Goal: Transaction & Acquisition: Book appointment/travel/reservation

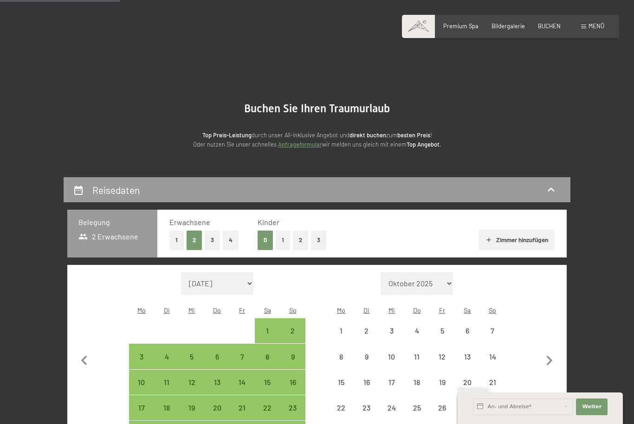
select select "[DATE]"
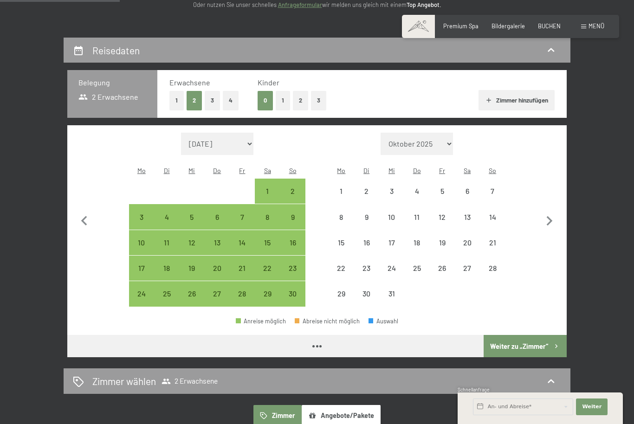
select select "[DATE]"
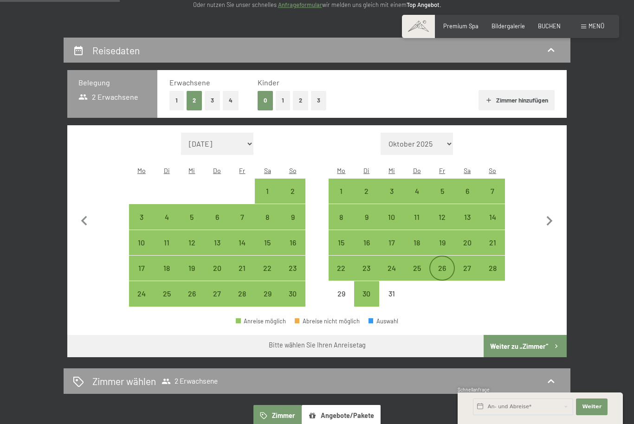
click at [443, 264] on div "26" at bounding box center [441, 275] width 23 height 23
select select "[DATE]"
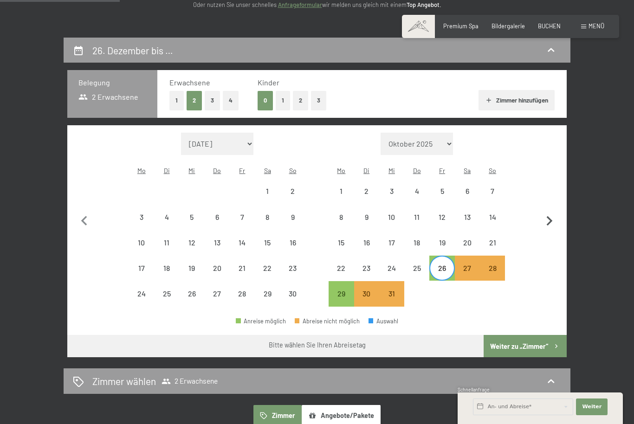
click at [552, 216] on icon "button" at bounding box center [549, 221] width 19 height 19
select select "[DATE]"
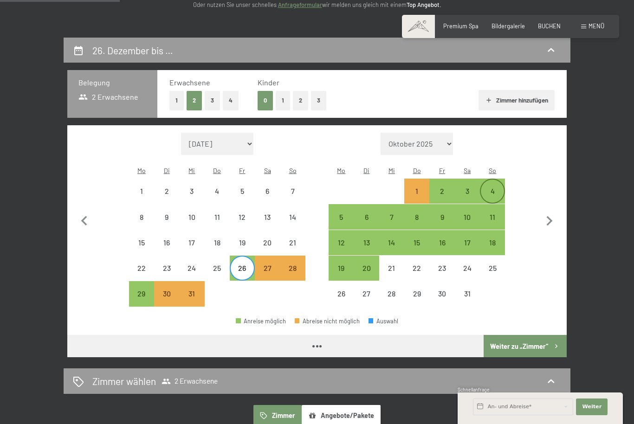
select select "[DATE]"
click at [298, 101] on button "2" at bounding box center [300, 100] width 15 height 19
select select "[DATE]"
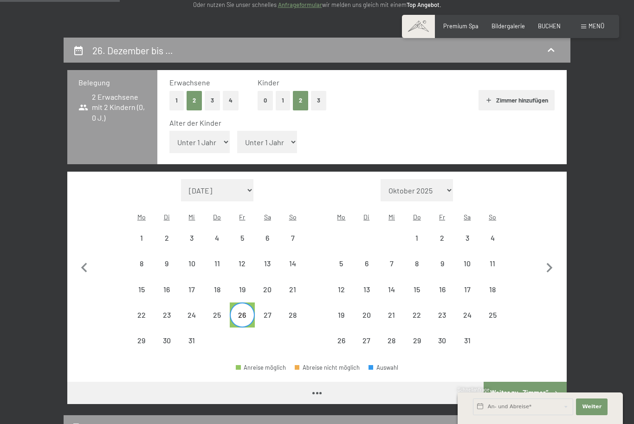
select select "[DATE]"
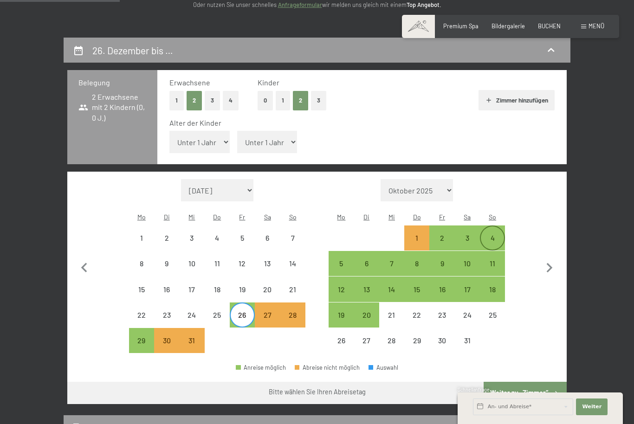
click at [491, 234] on div "4" at bounding box center [492, 245] width 23 height 23
select select "[DATE]"
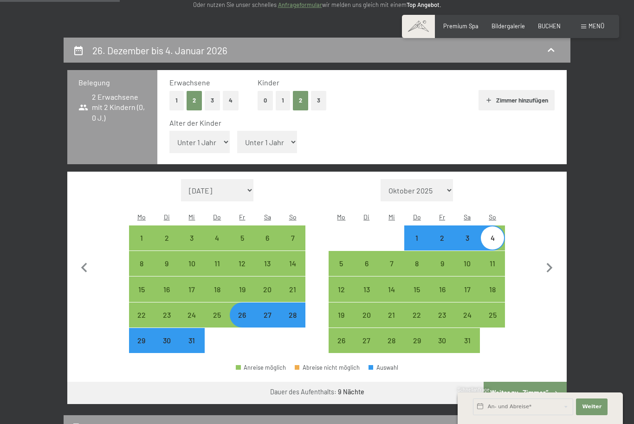
click at [541, 382] on button "Weiter zu „Zimmer“" at bounding box center [524, 393] width 83 height 22
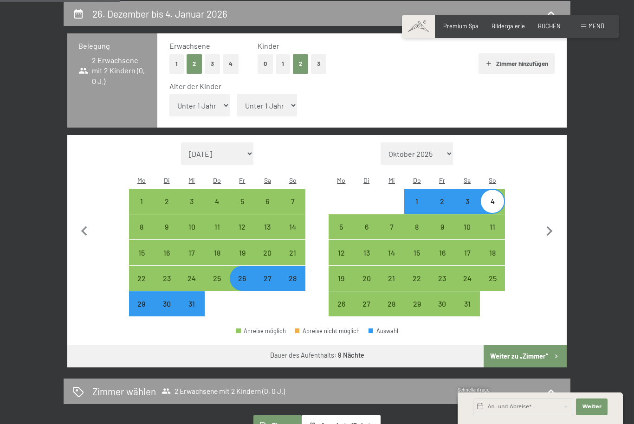
select select "[DATE]"
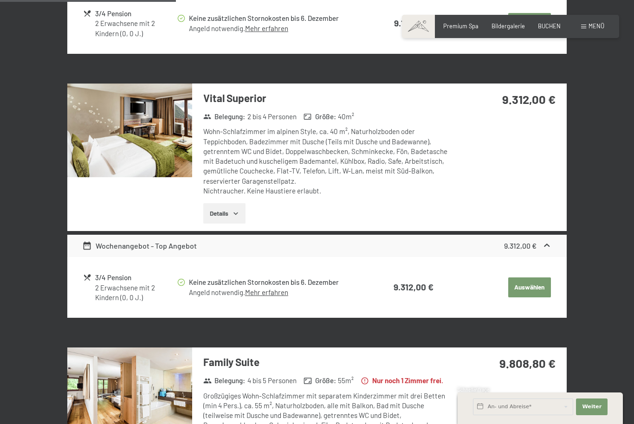
scroll to position [434, 0]
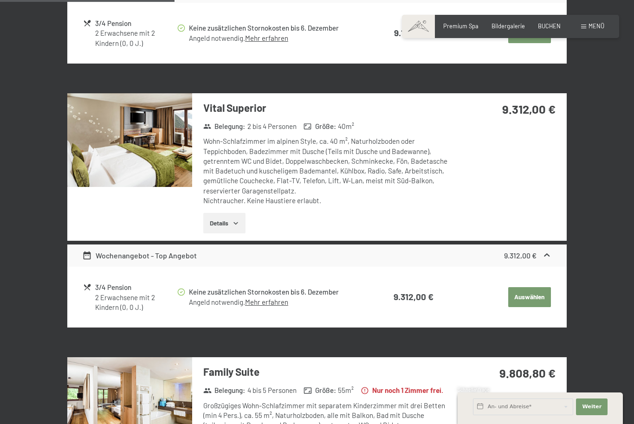
click at [149, 158] on img at bounding box center [129, 140] width 125 height 94
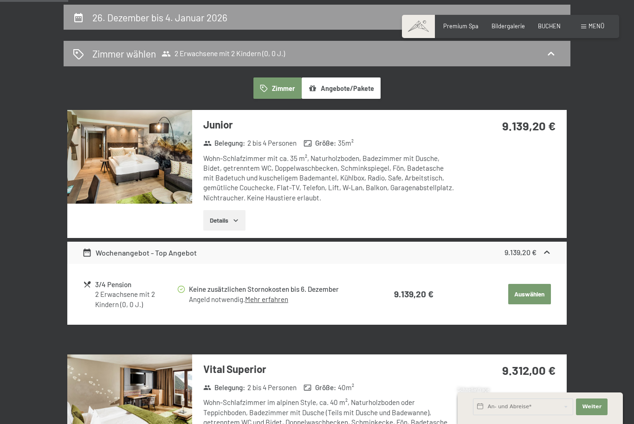
scroll to position [168, 0]
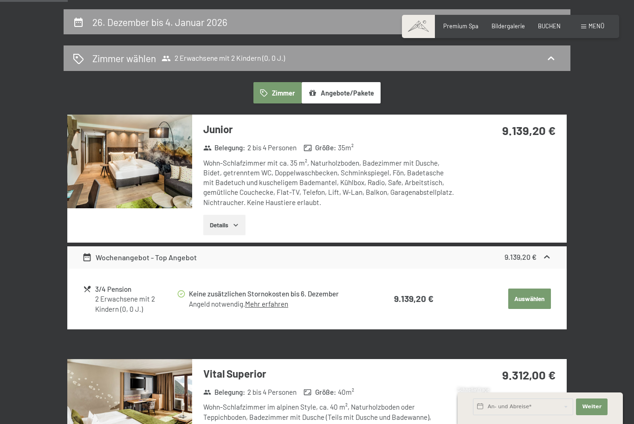
click at [353, 179] on div "Wohn-Schlafzimmer mit ca. 35 m², Naturholzboden, Badezimmer mit Dusche, Bidet, …" at bounding box center [328, 182] width 251 height 49
click at [171, 177] on img at bounding box center [129, 162] width 125 height 94
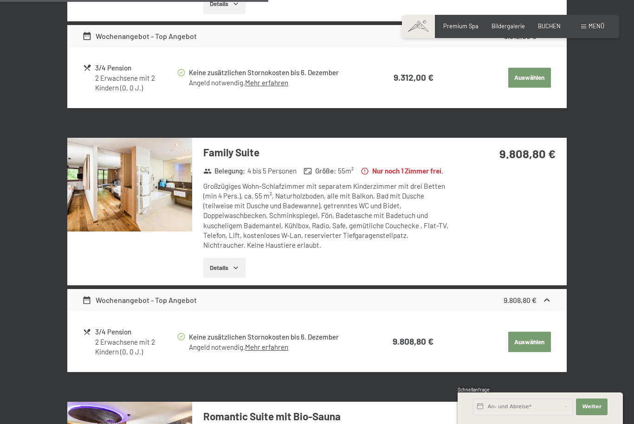
scroll to position [653, 0]
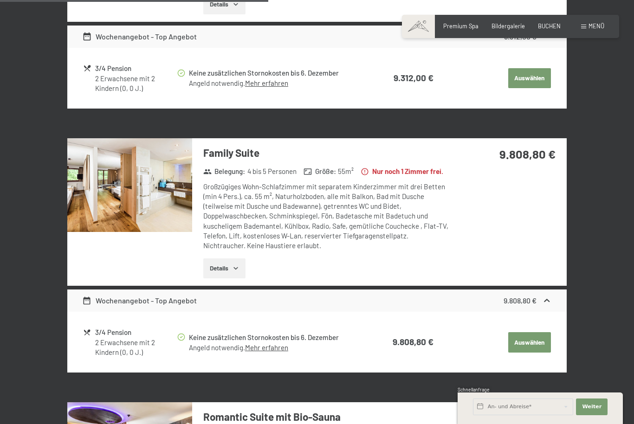
click at [160, 188] on img at bounding box center [129, 185] width 125 height 94
click at [234, 264] on icon "button" at bounding box center [235, 267] width 7 height 7
